Goal: Task Accomplishment & Management: Use online tool/utility

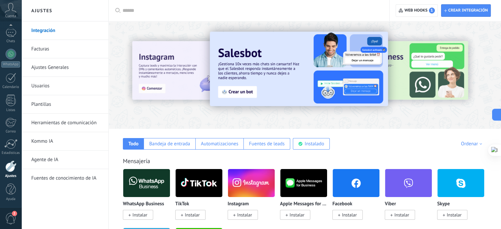
click at [290, 9] on input "text" at bounding box center [252, 10] width 258 height 7
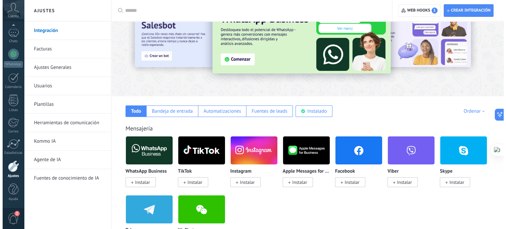
scroll to position [40, 0]
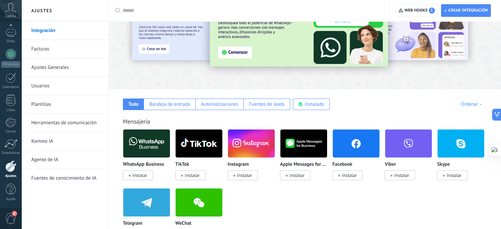
click at [139, 174] on span "Instalar" at bounding box center [139, 175] width 15 height 6
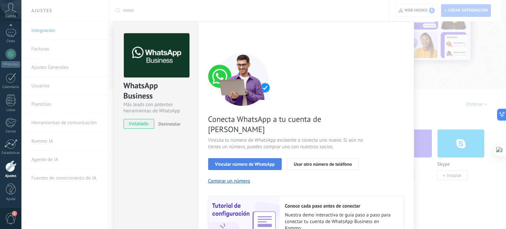
click at [266, 162] on span "Vincular número de WhatsApp" at bounding box center [245, 164] width 60 height 5
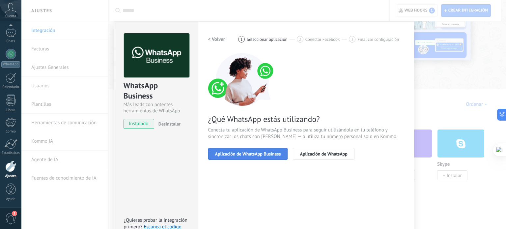
click at [248, 154] on span "Aplicación de WhatsApp Business" at bounding box center [248, 153] width 66 height 5
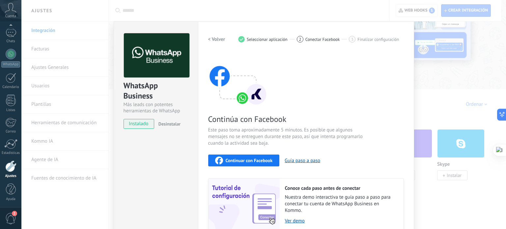
scroll to position [7, 0]
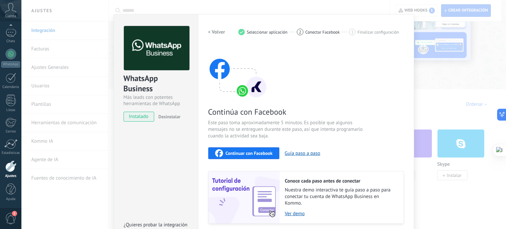
click at [213, 38] on div "< Volver 1 Seleccionar aplicación 2 Conectar Facebook 3 Finalizar configuración…" at bounding box center [306, 125] width 196 height 198
click at [211, 35] on h2 "< Volver" at bounding box center [216, 32] width 17 height 6
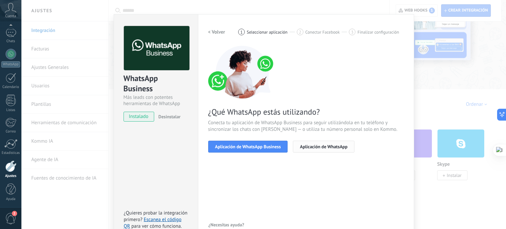
click at [327, 145] on span "Aplicación de WhatsApp" at bounding box center [323, 146] width 47 height 5
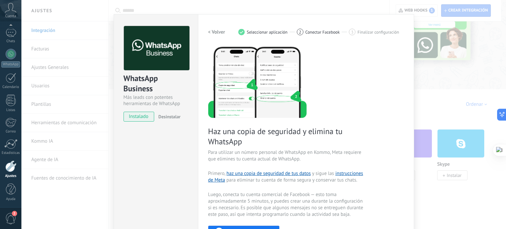
click at [208, 31] on h2 "< Volver" at bounding box center [216, 32] width 17 height 6
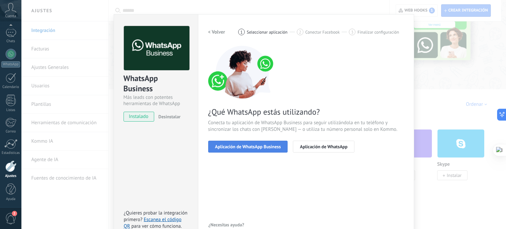
click at [250, 142] on button "Aplicación de WhatsApp Business" at bounding box center [248, 147] width 80 height 12
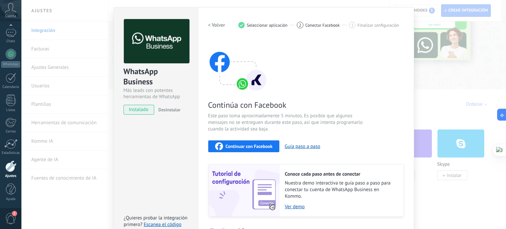
scroll to position [14, 0]
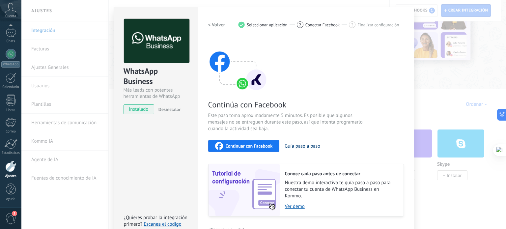
click at [311, 146] on button "Guía paso a paso" at bounding box center [303, 146] width 36 height 6
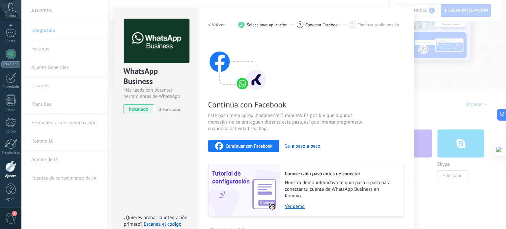
click at [462, 82] on div "WhatsApp Business Más leads con potentes herramientas de WhatsApp instalado Des…" at bounding box center [263, 114] width 484 height 229
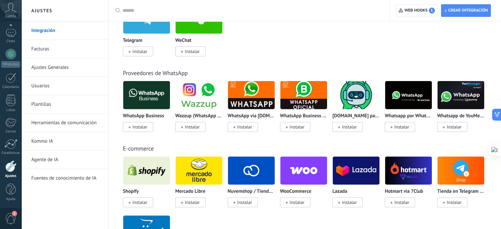
scroll to position [222, 0]
